Goal: Check status

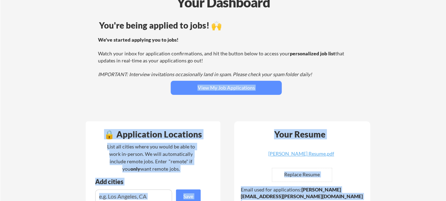
scroll to position [44, 0]
click at [111, 105] on div "You're being applied to jobs! 🙌 We've started applying you to jobs! Watch your …" at bounding box center [226, 66] width 284 height 99
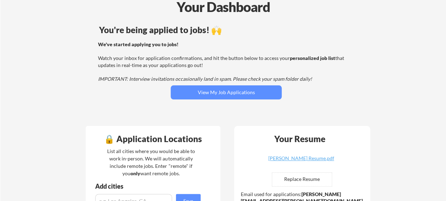
scroll to position [38, 0]
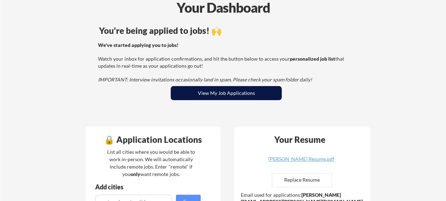
click at [198, 90] on button "View My Job Applications" at bounding box center [225, 93] width 111 height 14
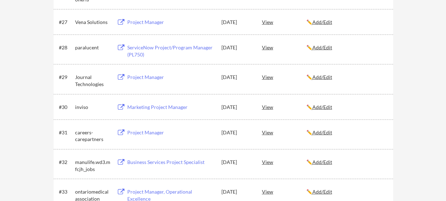
scroll to position [865, 0]
click at [264, 129] on div "View" at bounding box center [284, 131] width 44 height 13
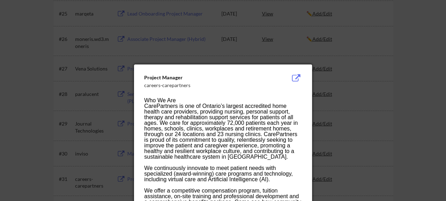
scroll to position [817, 0]
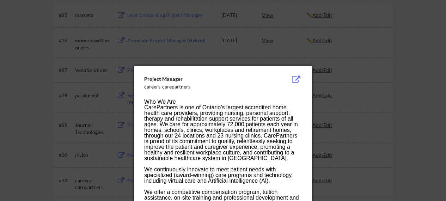
click at [425, 60] on div at bounding box center [223, 100] width 446 height 201
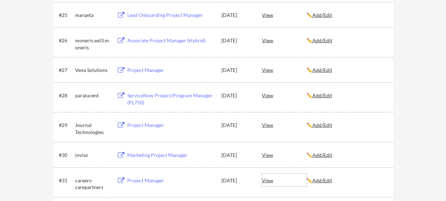
click at [269, 181] on div "View" at bounding box center [284, 180] width 44 height 13
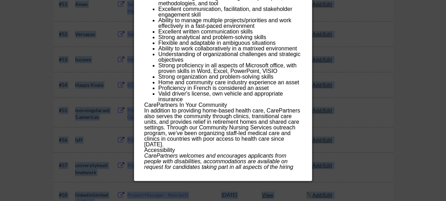
scroll to position [1604, 0]
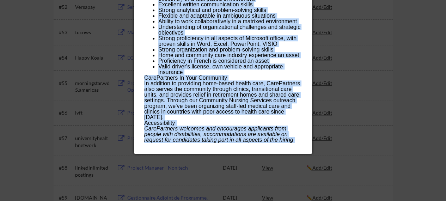
drag, startPoint x: 145, startPoint y: 48, endPoint x: 263, endPoint y: 142, distance: 151.4
copy div "Lor Ip Dol SitaMetconse ad eli se Doeiusm’t incidid utlaboreet dolo magnaa enim…"
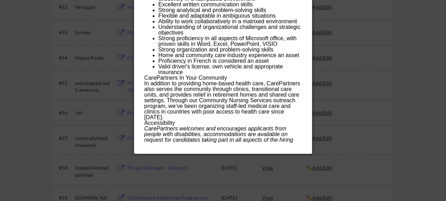
click at [344, 69] on div at bounding box center [223, 100] width 446 height 201
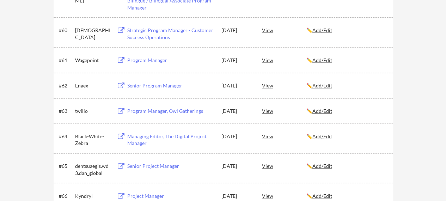
scroll to position [1808, 0]
